Goal: Task Accomplishment & Management: Manage account settings

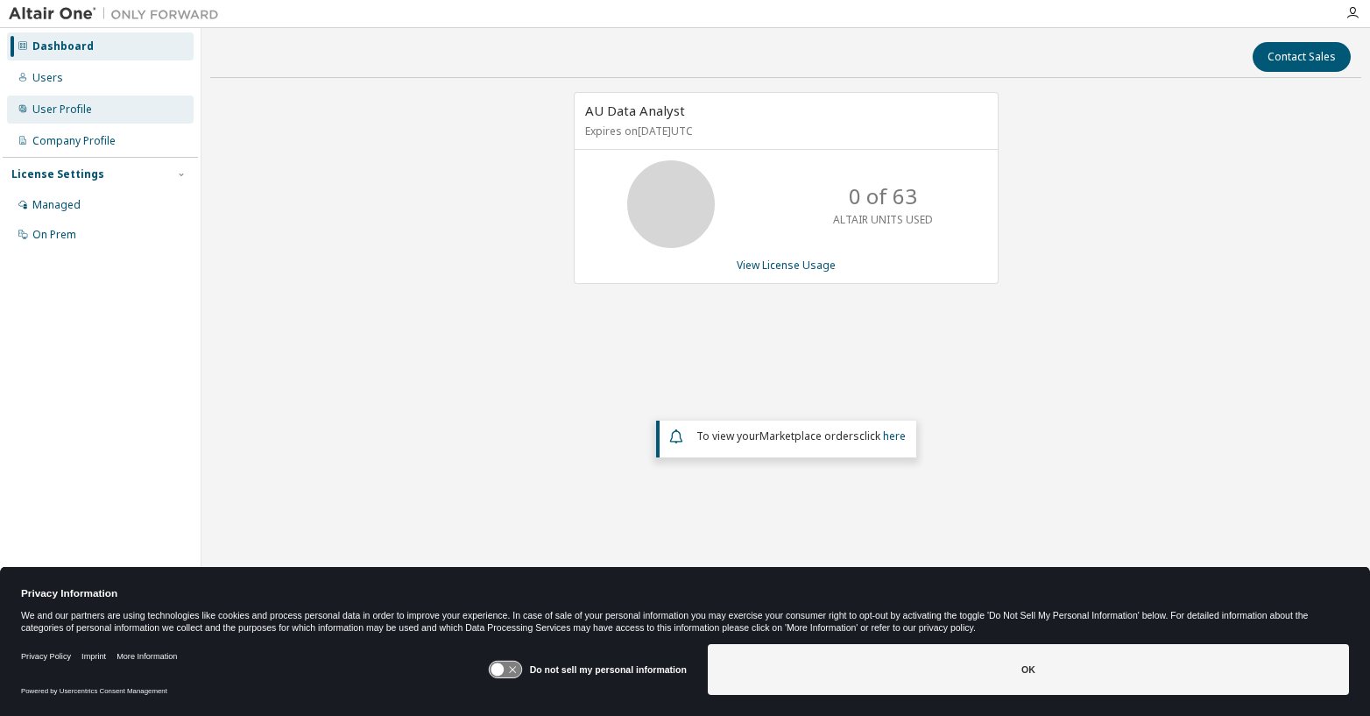
click at [88, 108] on div "User Profile" at bounding box center [62, 109] width 60 height 14
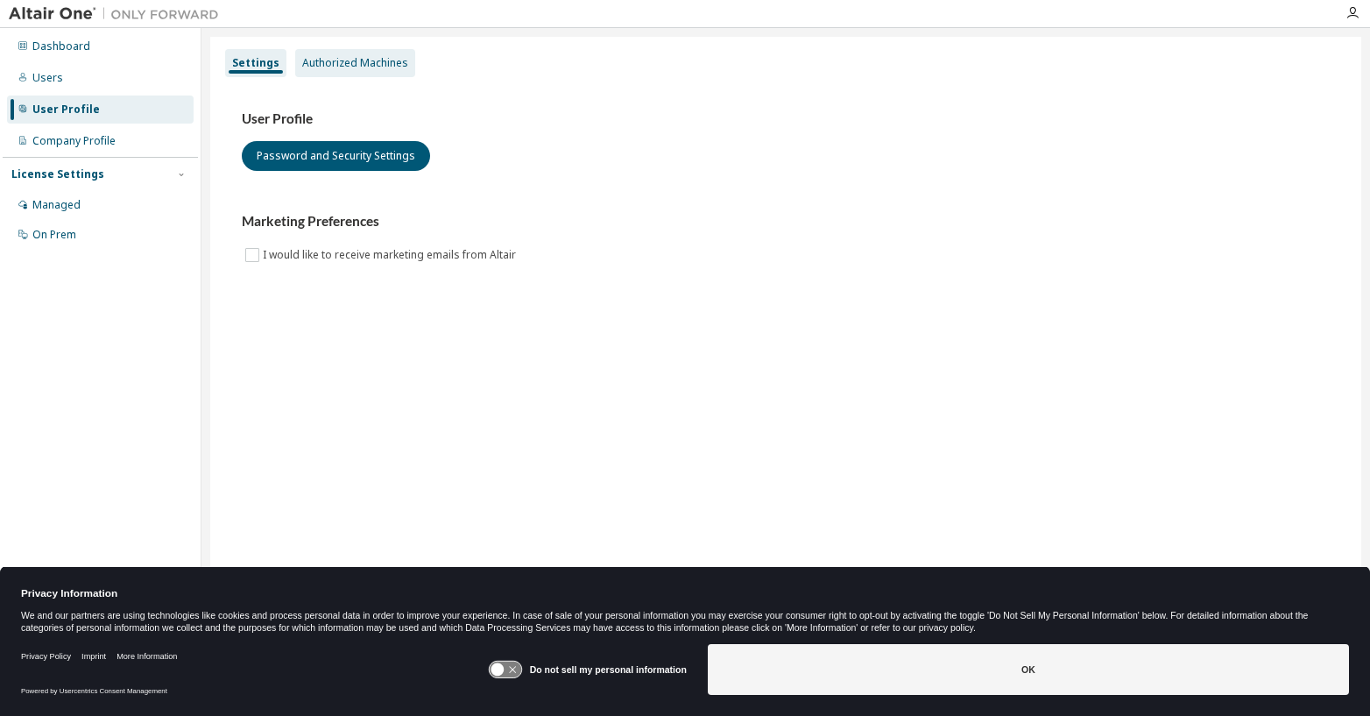
click at [372, 64] on div "Authorized Machines" at bounding box center [355, 63] width 106 height 14
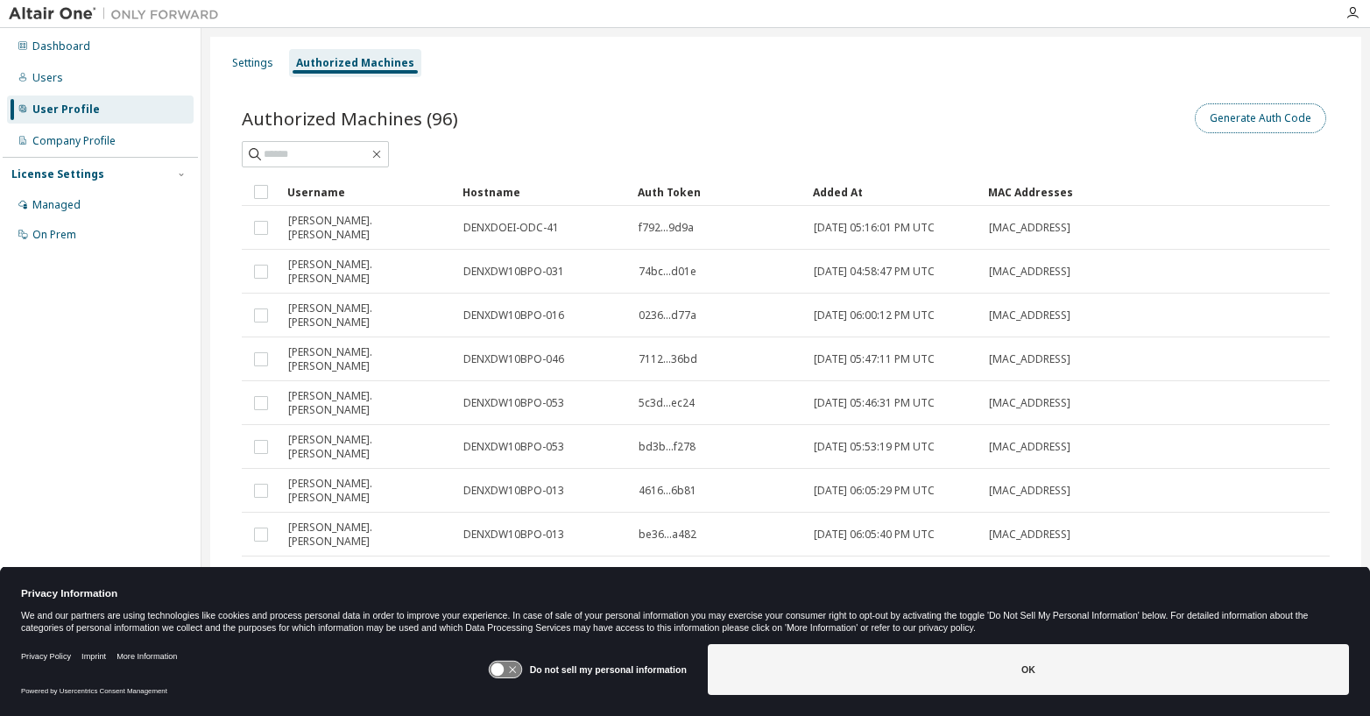
click at [1273, 122] on button "Generate Auth Code" at bounding box center [1260, 118] width 131 height 30
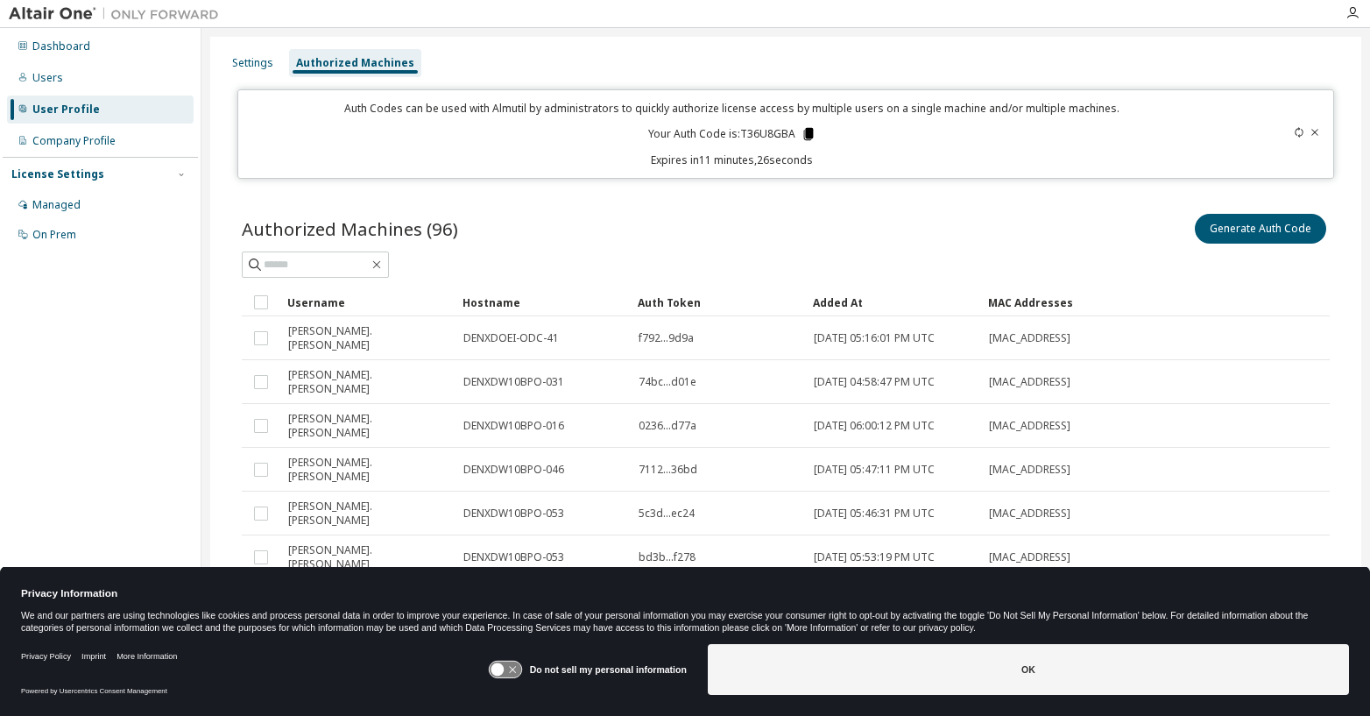
click at [803, 136] on icon at bounding box center [808, 134] width 10 height 12
click at [158, 702] on div "Powered by Usercentrics Consent Management" at bounding box center [254, 690] width 467 height 29
